Goal: Task Accomplishment & Management: Use online tool/utility

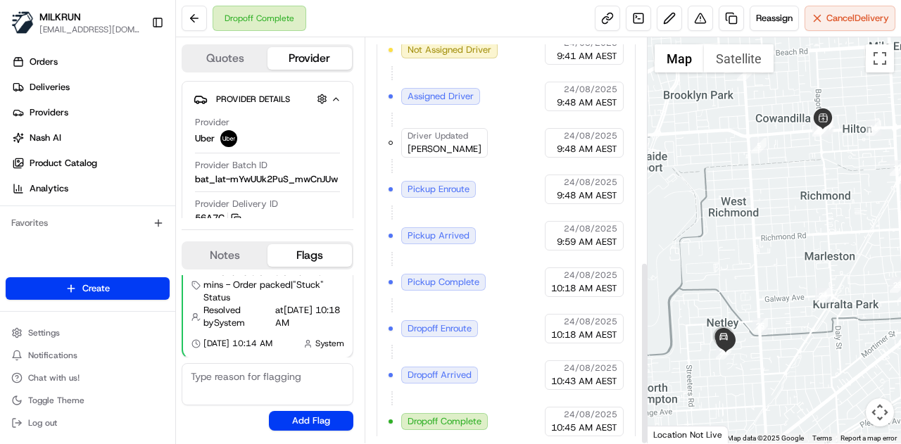
scroll to position [494, 0]
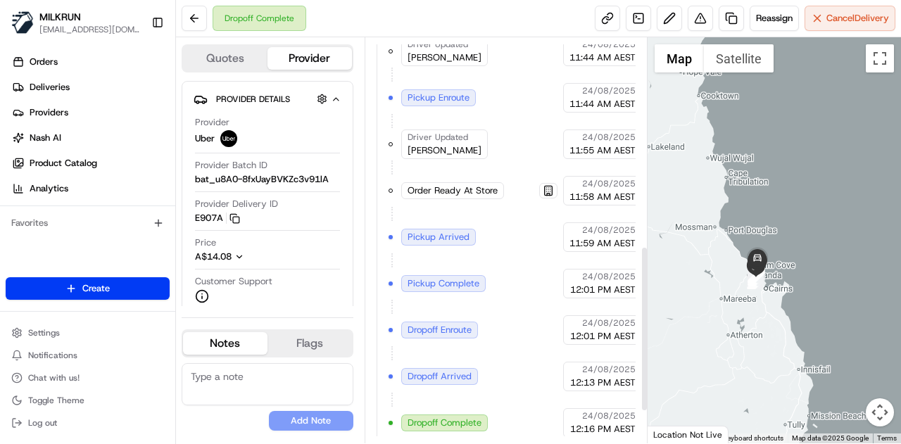
scroll to position [586, 0]
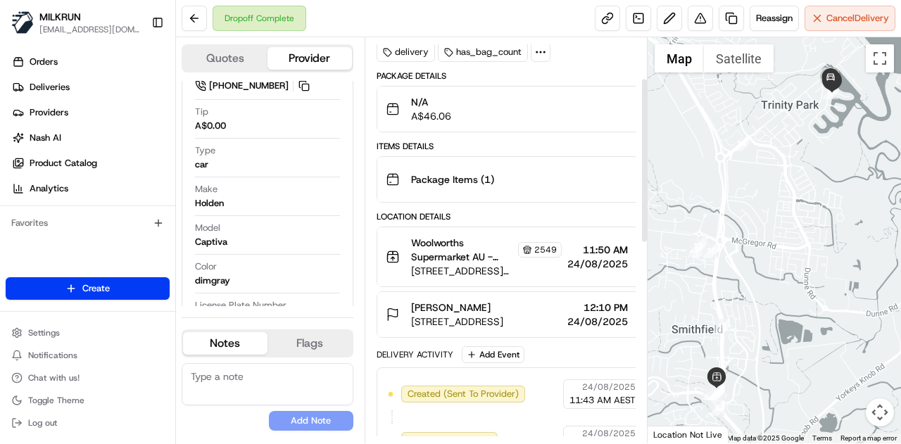
scroll to position [101, 0]
click at [634, 251] on icon "button" at bounding box center [639, 256] width 11 height 11
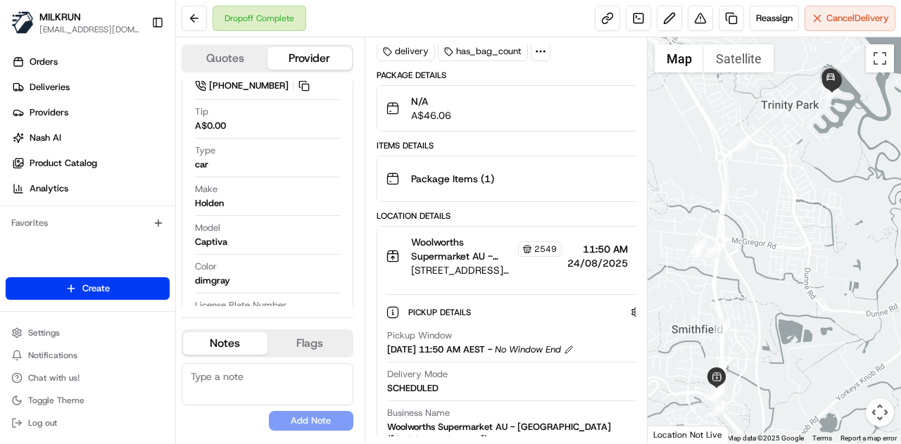
scroll to position [123, 0]
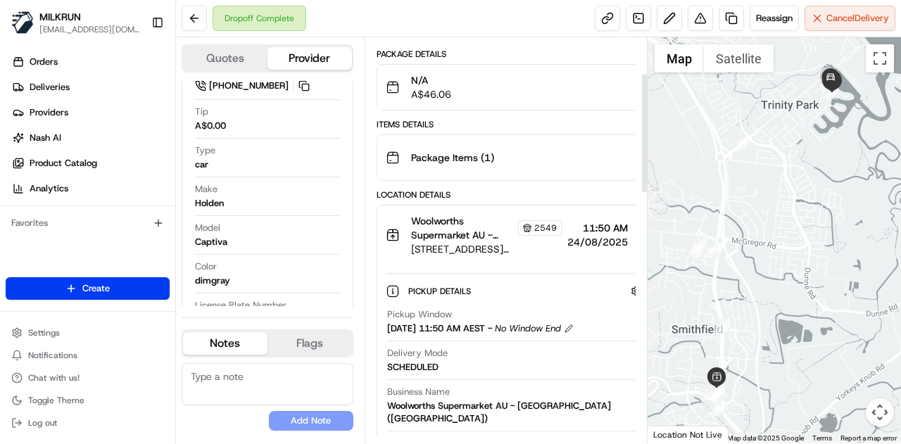
click at [469, 225] on span "Woolworths Supermarket AU - [GEOGRAPHIC_DATA] ([GEOGRAPHIC_DATA]) Store Manager" at bounding box center [463, 228] width 104 height 28
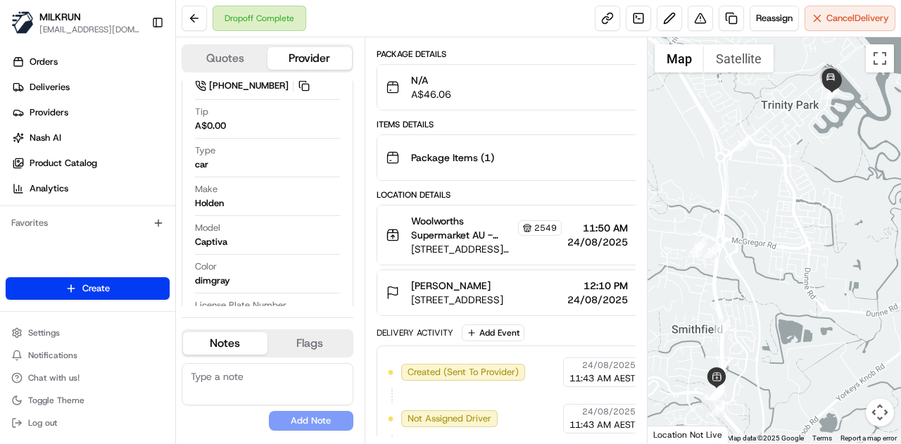
click at [433, 218] on span "Woolworths Supermarket AU - [GEOGRAPHIC_DATA] ([GEOGRAPHIC_DATA]) Store Manager" at bounding box center [463, 228] width 104 height 28
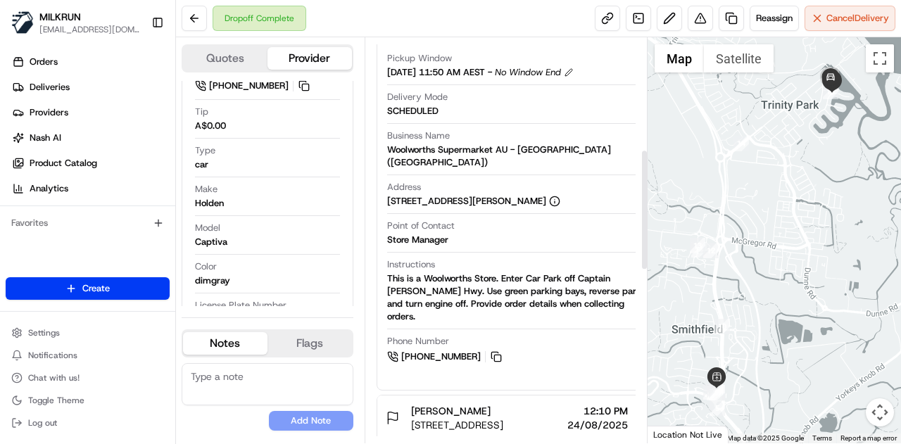
scroll to position [381, 0]
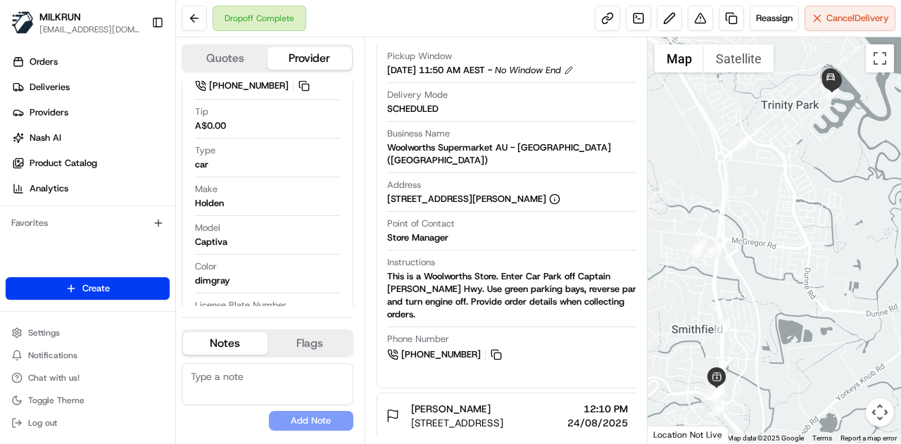
click at [548, 343] on div "Phone Number +61 7 4058 5359" at bounding box center [515, 348] width 256 height 30
click at [424, 349] on span "+61 7 4058 5359" at bounding box center [441, 355] width 80 height 13
click at [497, 347] on button at bounding box center [496, 354] width 15 height 15
click at [499, 347] on button at bounding box center [496, 354] width 15 height 15
click at [498, 347] on button at bounding box center [496, 354] width 15 height 15
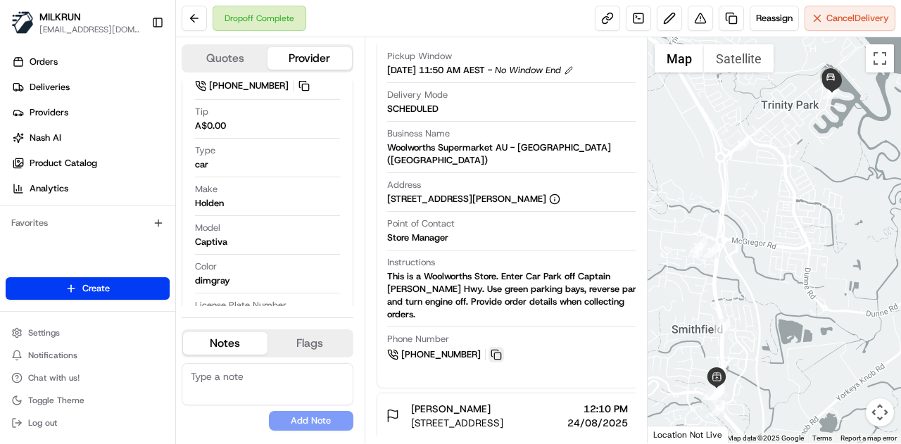
click at [494, 347] on button at bounding box center [496, 354] width 15 height 15
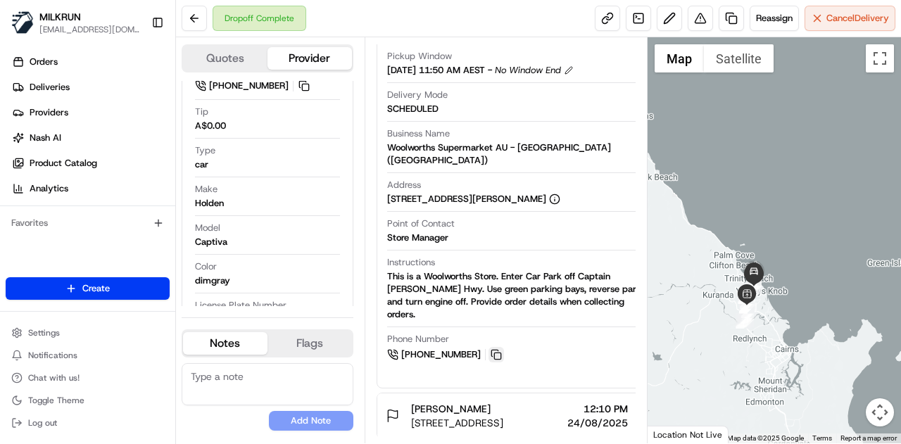
click at [498, 347] on button at bounding box center [496, 354] width 15 height 15
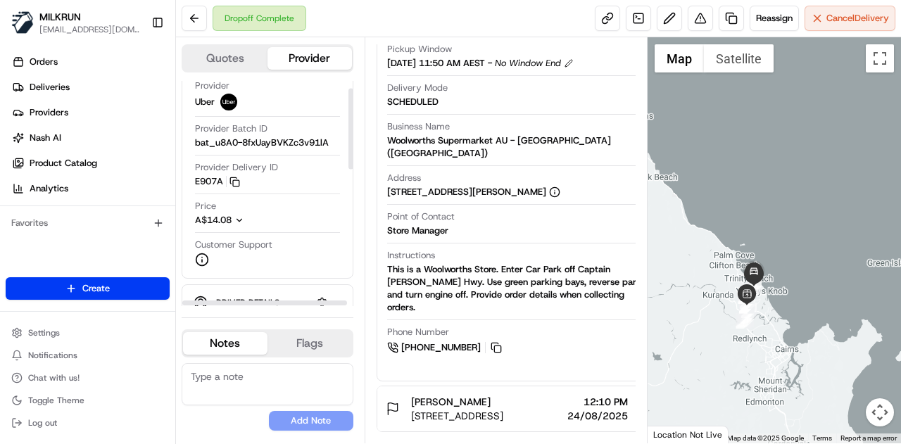
scroll to position [0, 0]
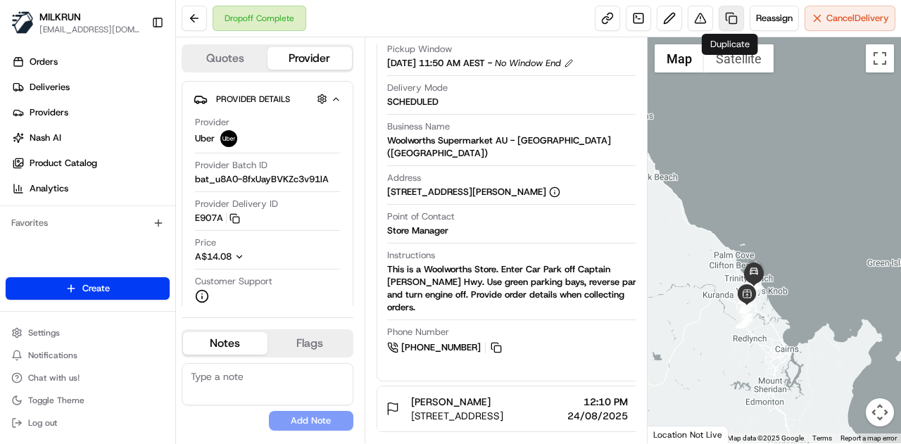
click at [730, 22] on link at bounding box center [731, 18] width 25 height 25
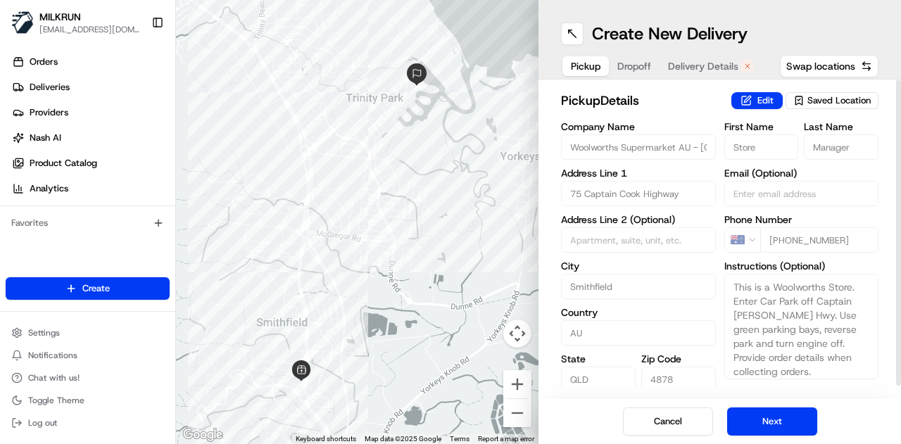
click at [707, 68] on span "Delivery Details" at bounding box center [703, 66] width 70 height 14
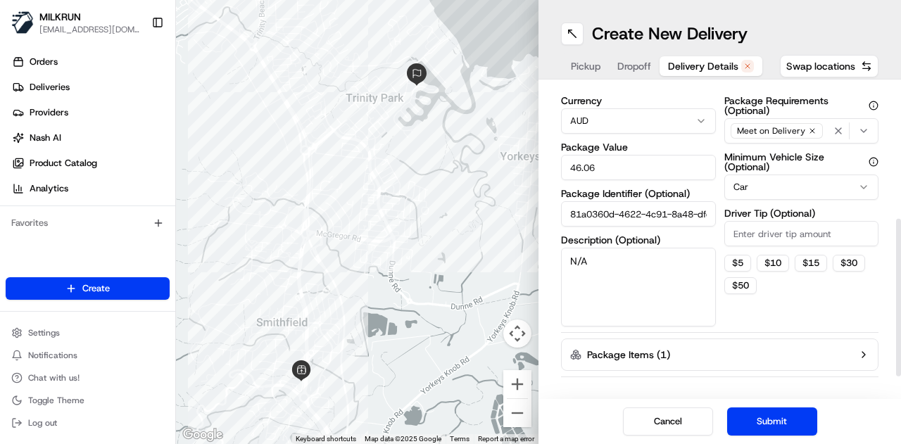
scroll to position [308, 0]
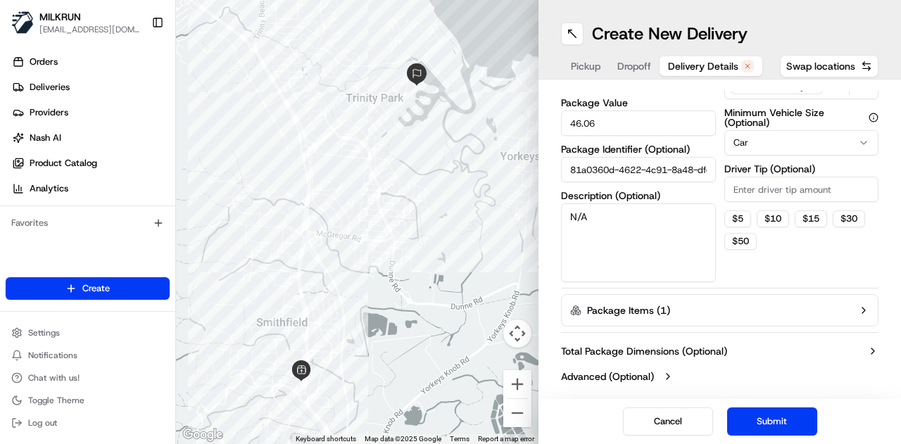
click at [633, 61] on span "Dropoff" at bounding box center [635, 66] width 34 height 14
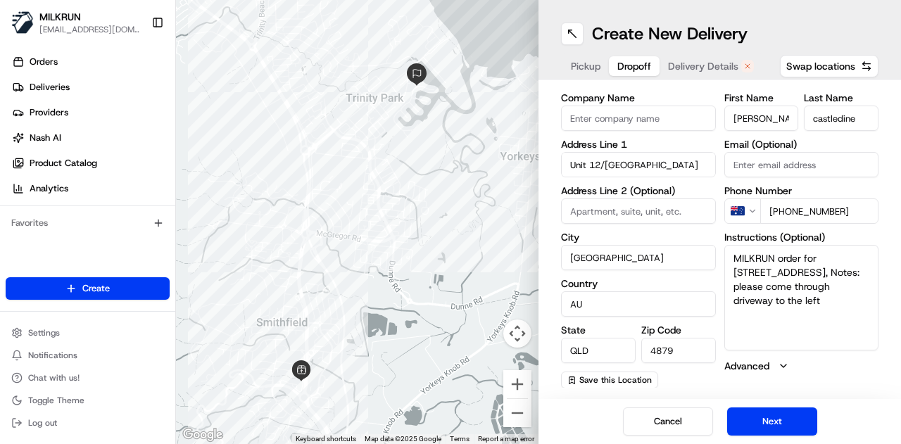
click at [589, 68] on span "Pickup" at bounding box center [586, 66] width 30 height 14
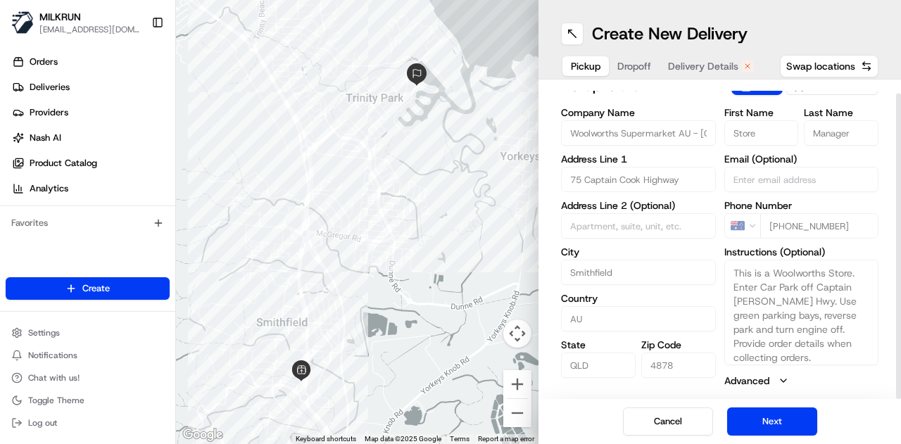
scroll to position [4, 0]
click at [787, 377] on icon "button" at bounding box center [783, 380] width 11 height 11
click at [749, 380] on label "Advanced" at bounding box center [747, 381] width 45 height 14
click at [656, 422] on button "Cancel" at bounding box center [668, 422] width 90 height 28
